Goal: Information Seeking & Learning: Find specific page/section

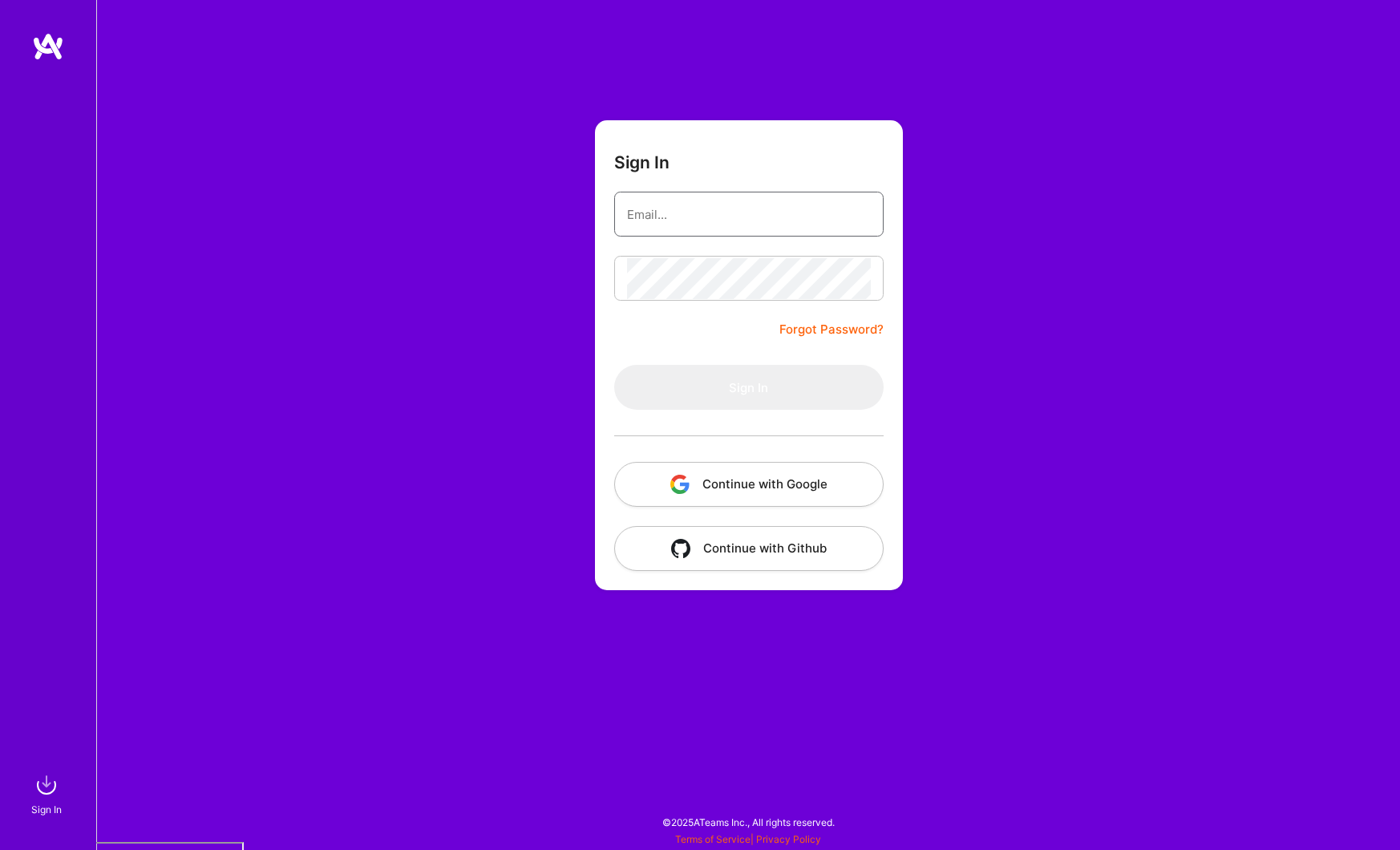
type input "[PERSON_NAME][EMAIL_ADDRESS][DOMAIN_NAME]"
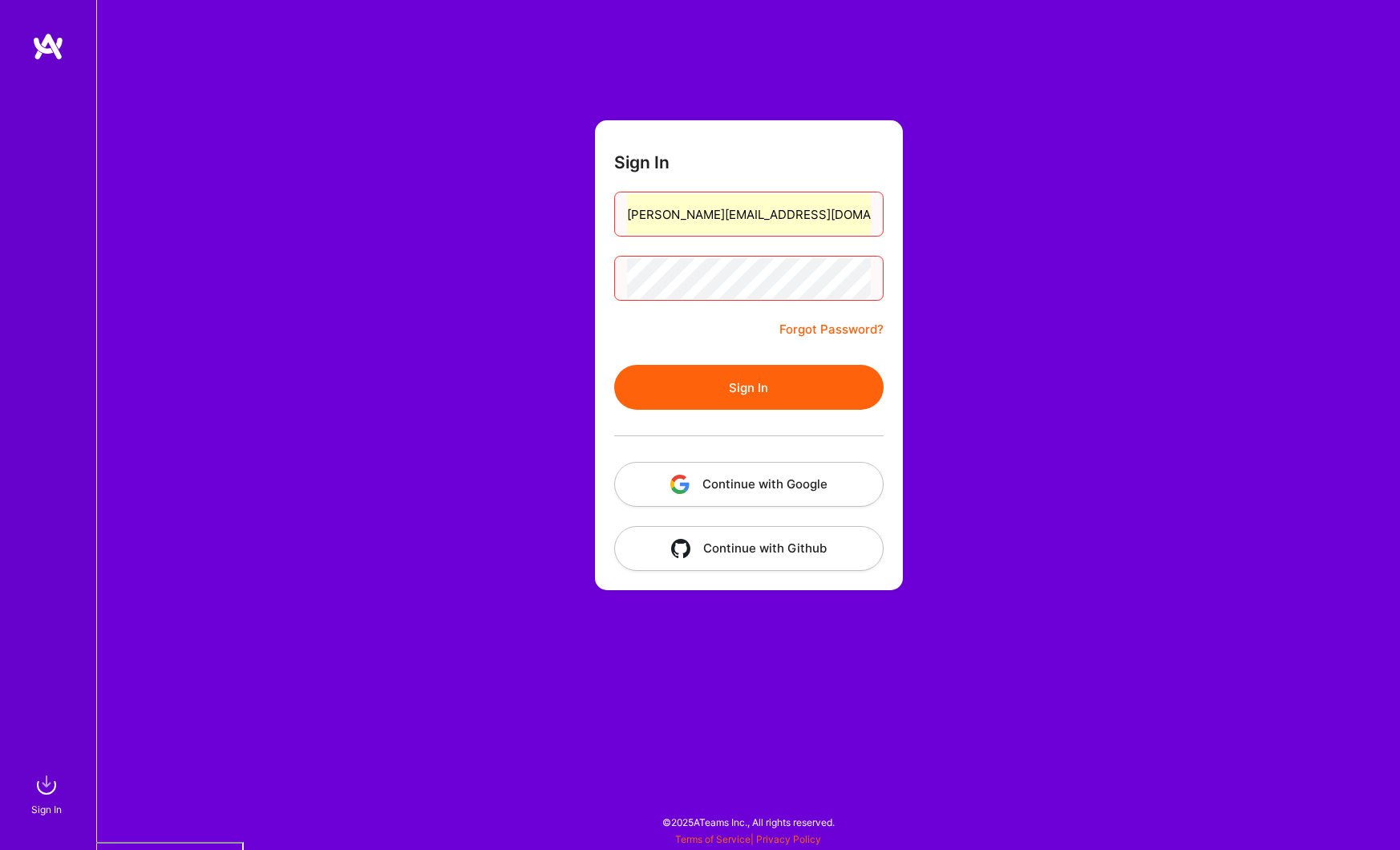
click at [729, 479] on button "Continue with Google" at bounding box center [748, 484] width 270 height 44
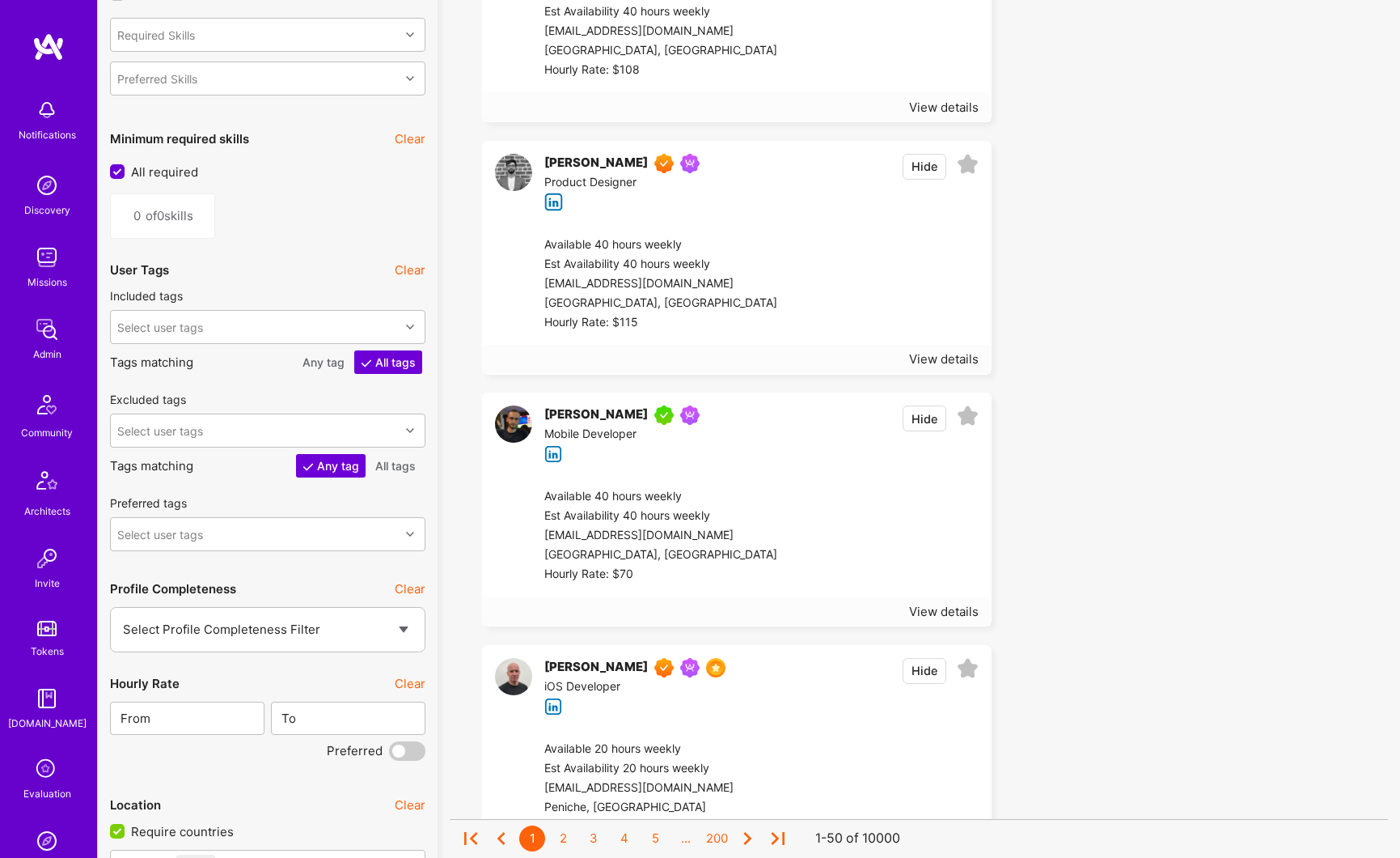
scroll to position [2093, 0]
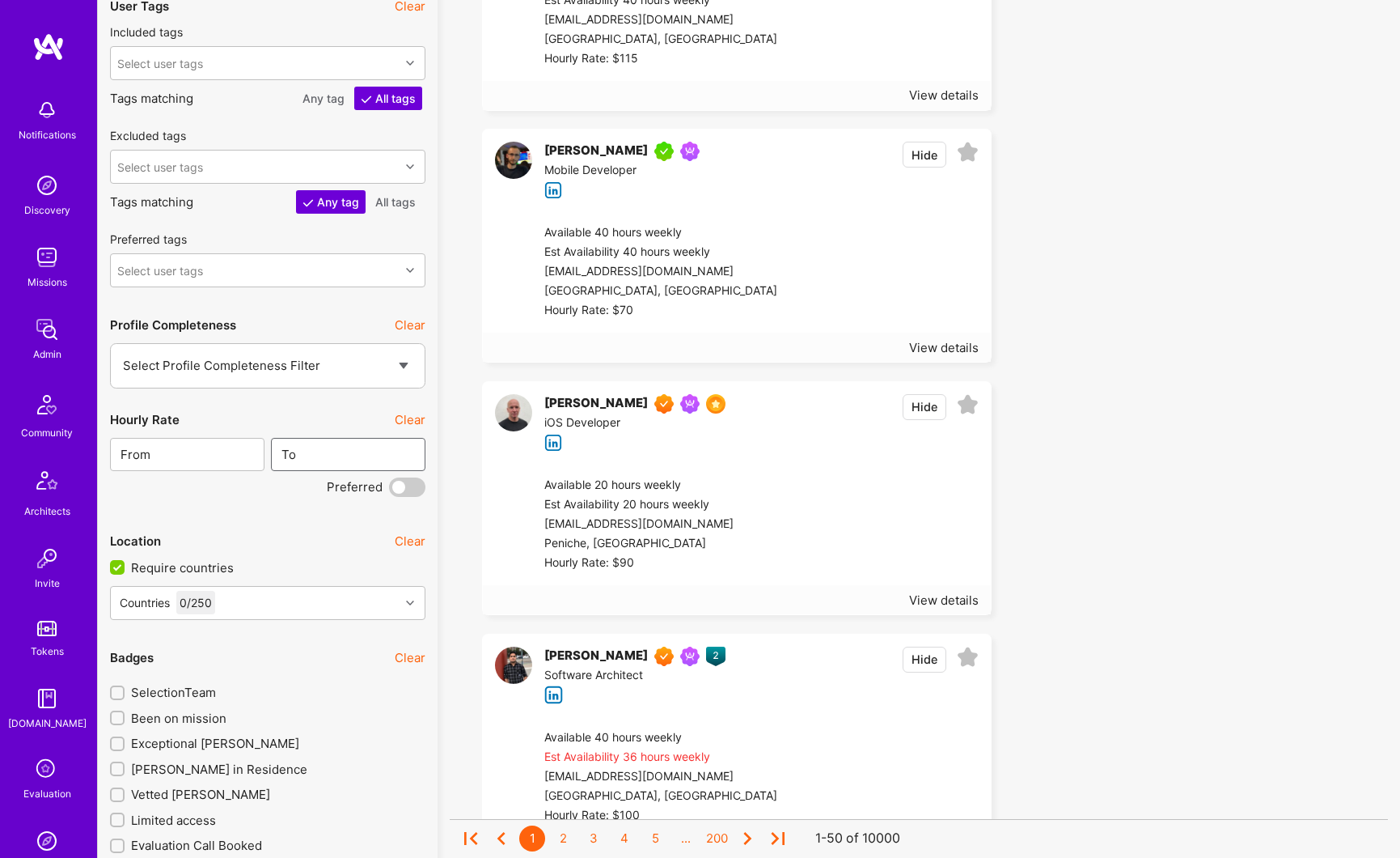
click at [316, 458] on input "text" at bounding box center [357, 454] width 122 height 41
type input "81"
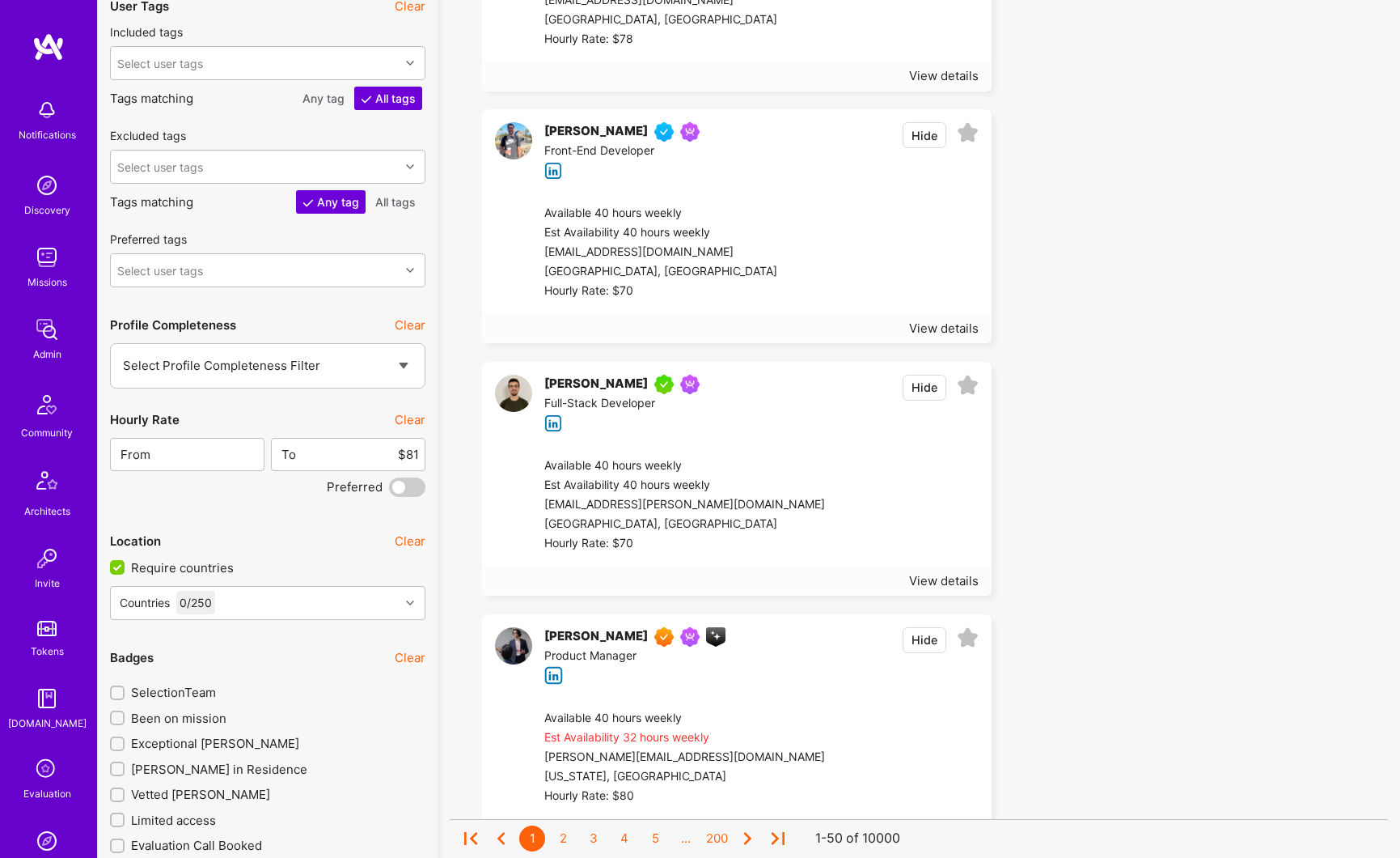
click at [284, 536] on div "Location Clear" at bounding box center [268, 540] width 316 height 36
click at [348, 466] on input "$81" at bounding box center [357, 454] width 122 height 41
type input "$"
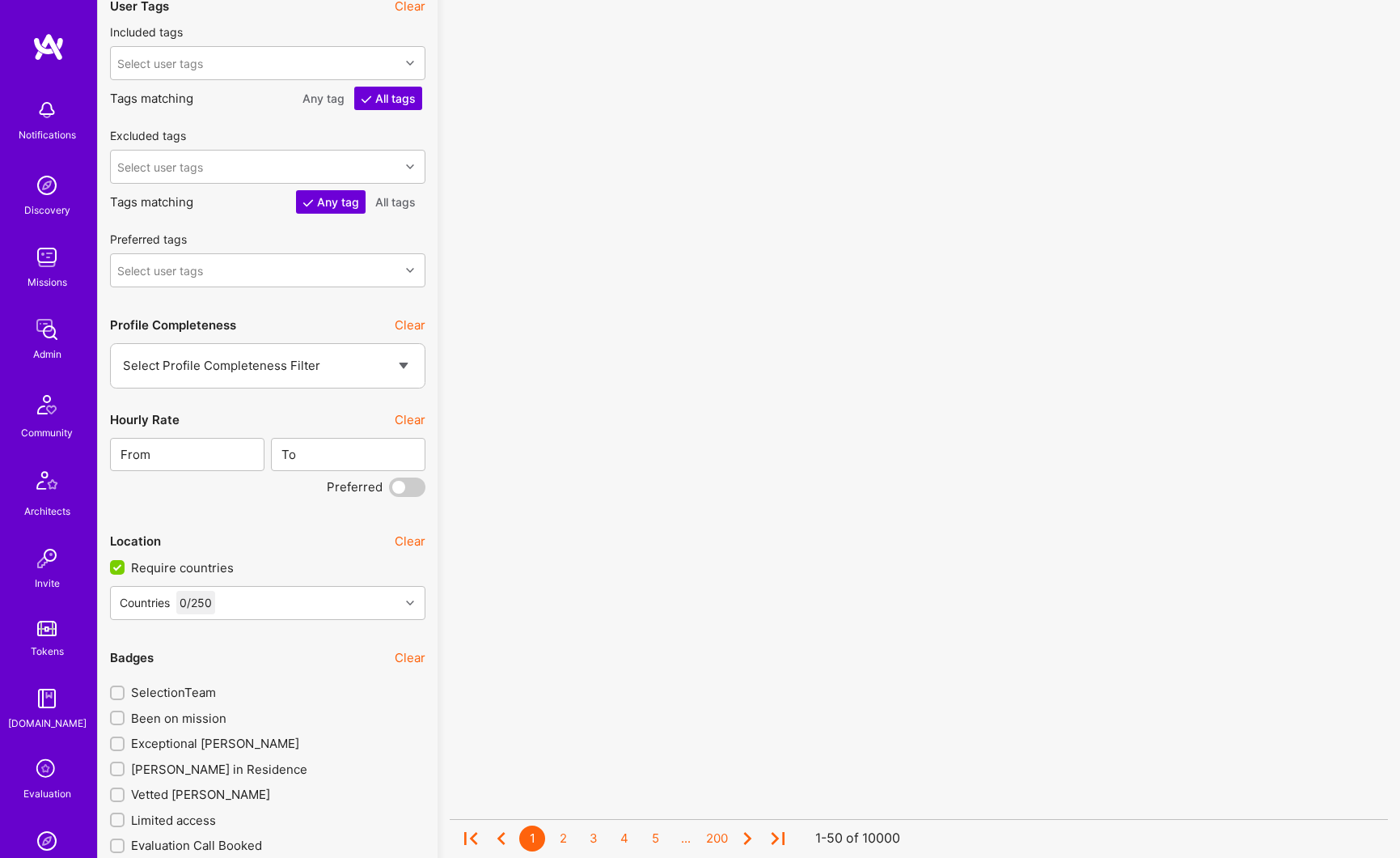
click at [273, 520] on div "Specializations Clear Require main specialization Require been on a role Includ…" at bounding box center [268, 546] width 316 height 4184
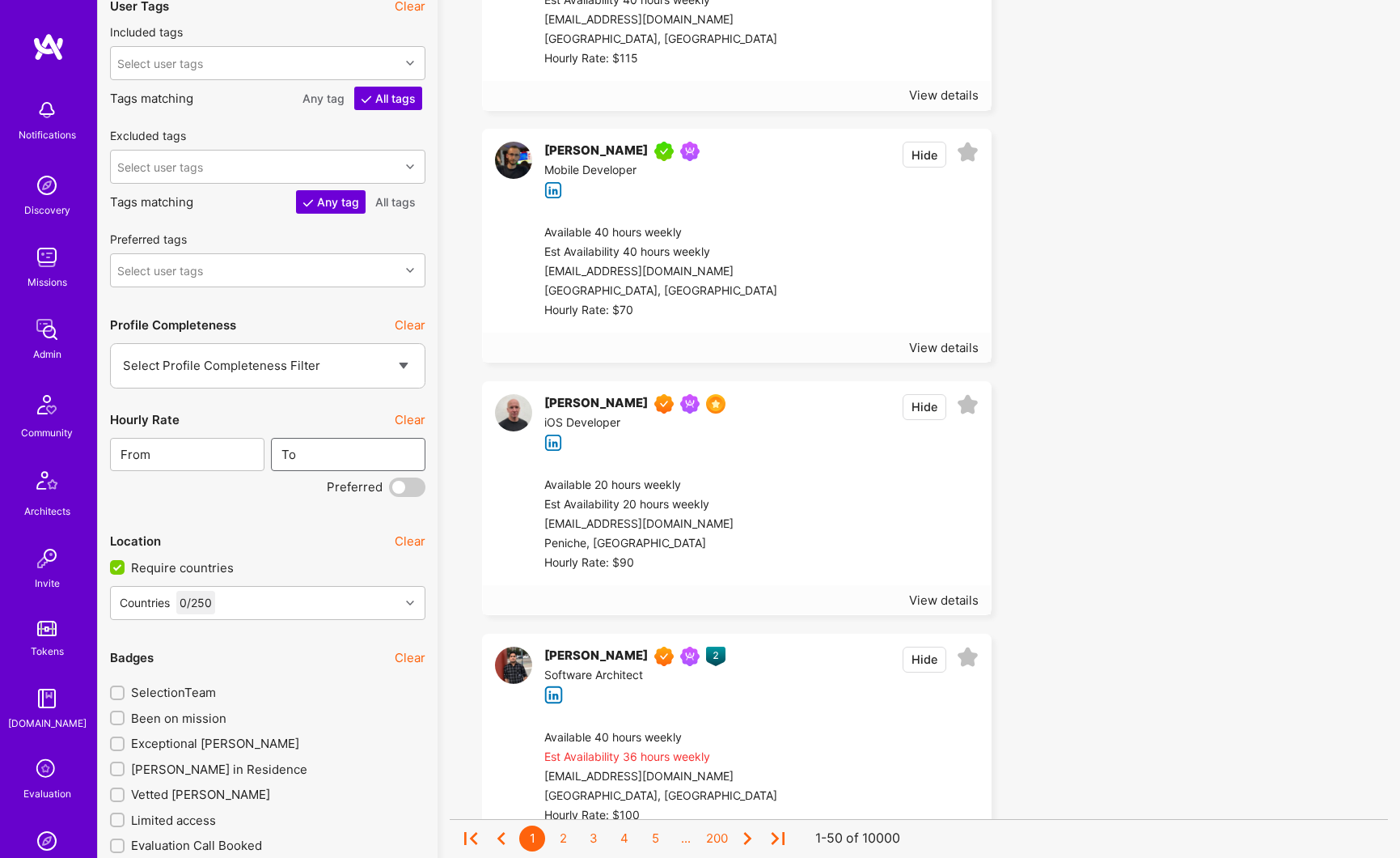
click at [358, 458] on input "text" at bounding box center [357, 454] width 122 height 41
type input "81"
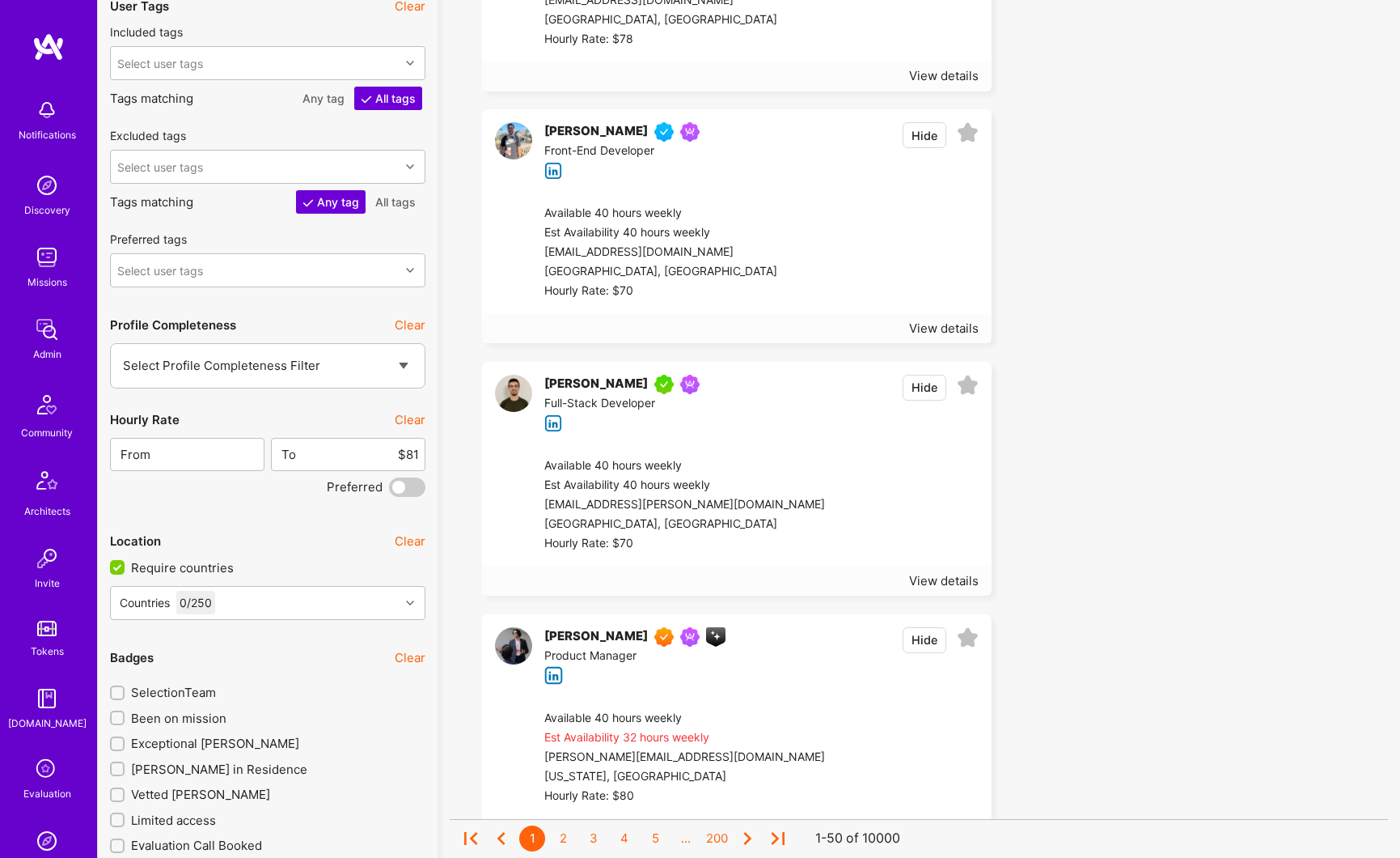
click at [550, 634] on div "[PERSON_NAME]" at bounding box center [597, 637] width 104 height 19
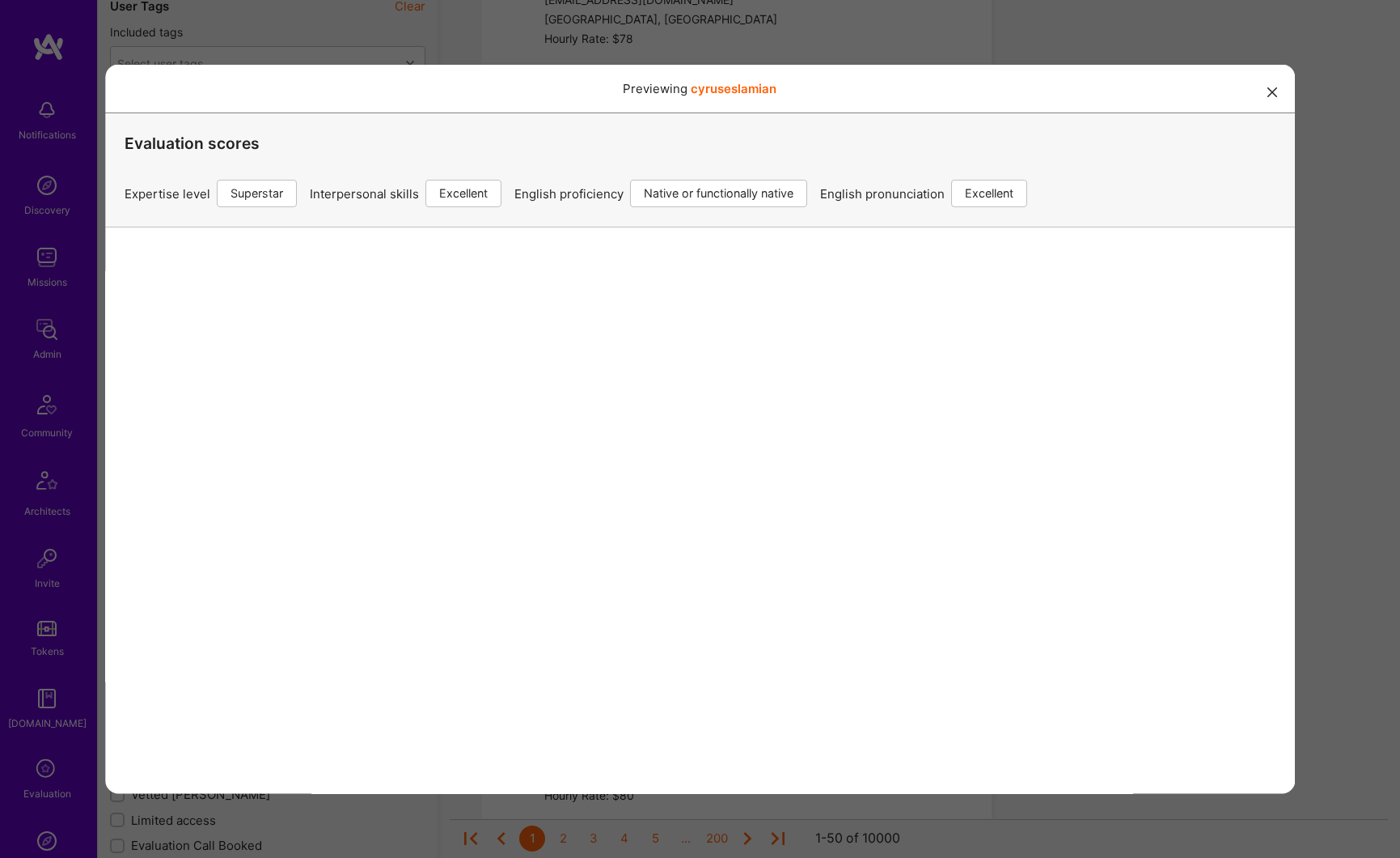
click at [1070, 43] on div "Previewing cyruseslamian Evaluation scores Expertise level Superstar Interperso…" at bounding box center [700, 429] width 1400 height 858
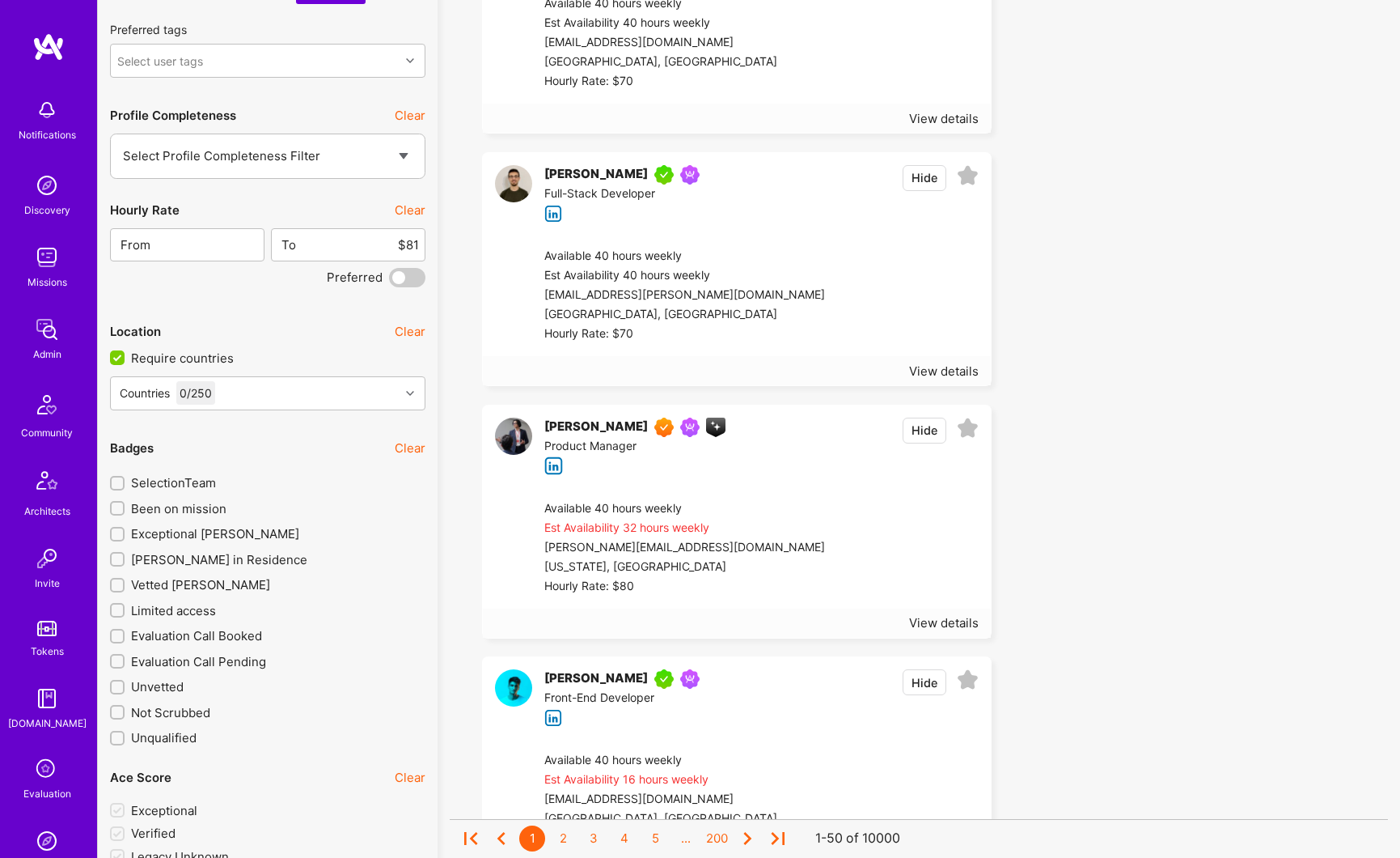
scroll to position [2323, 0]
